Goal: Find specific page/section: Find specific page/section

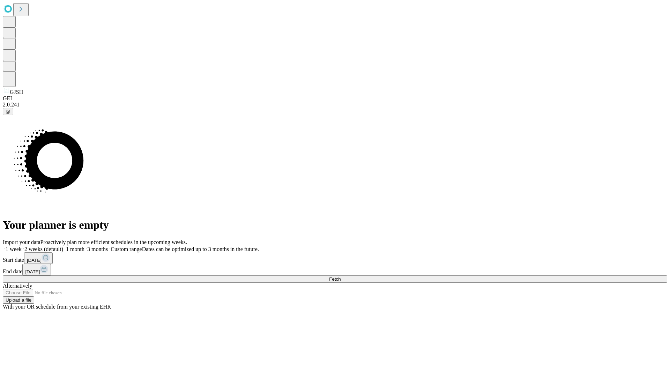
click at [340, 276] on span "Fetch" at bounding box center [335, 278] width 12 height 5
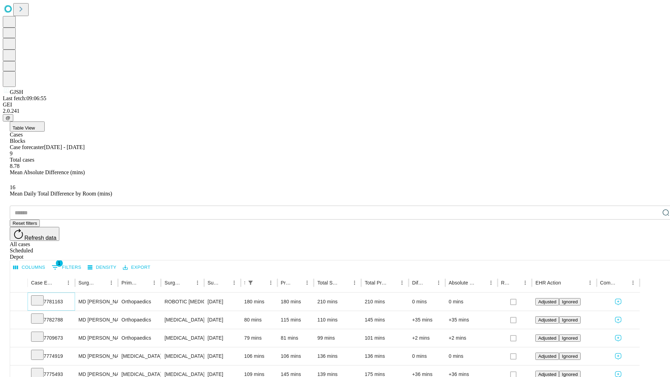
click at [41, 296] on icon at bounding box center [37, 299] width 7 height 7
